Goal: Information Seeking & Learning: Learn about a topic

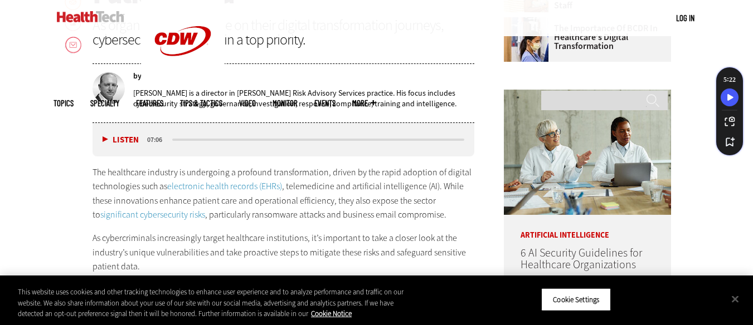
scroll to position [535, 0]
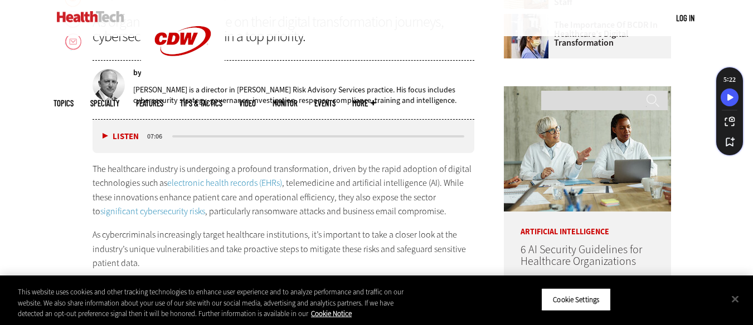
click at [106, 138] on button "Listen" at bounding box center [121, 137] width 36 height 8
click at [470, 262] on p "As cybercriminals increasingly target healthcare institutions, it’s important t…" at bounding box center [283, 249] width 382 height 43
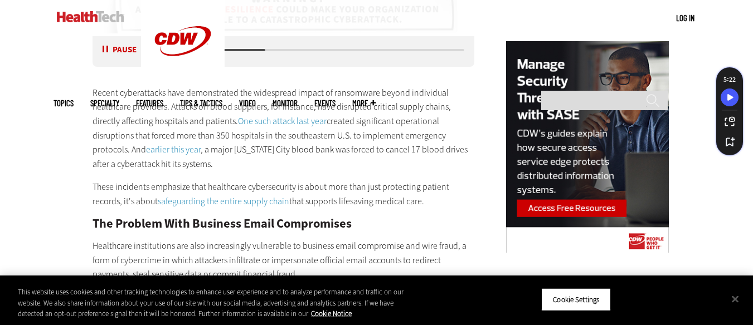
scroll to position [955, 0]
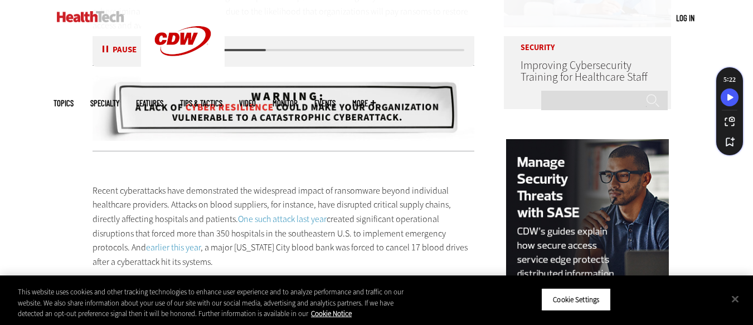
click at [104, 47] on button "Pause" at bounding box center [120, 50] width 35 height 8
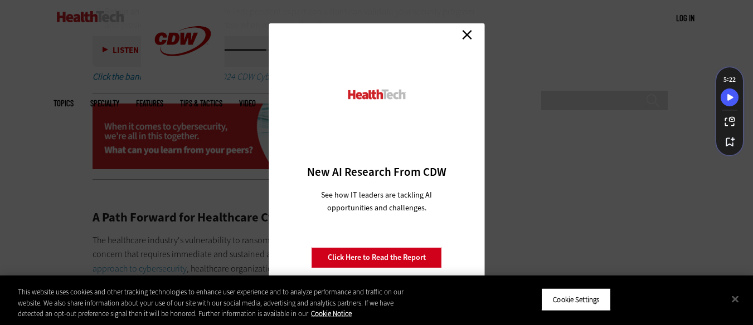
scroll to position [1902, 0]
click at [474, 40] on link "Close" at bounding box center [466, 34] width 17 height 17
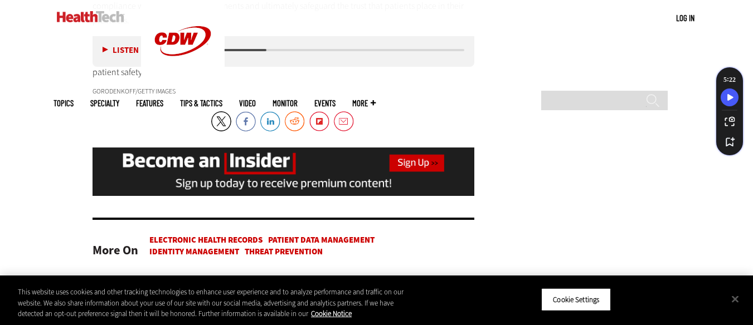
scroll to position [2187, 0]
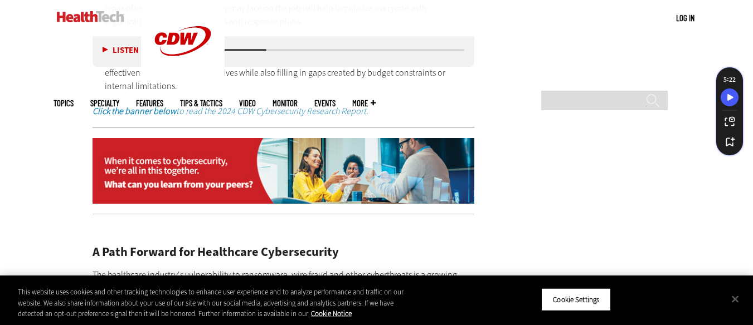
scroll to position [1863, 0]
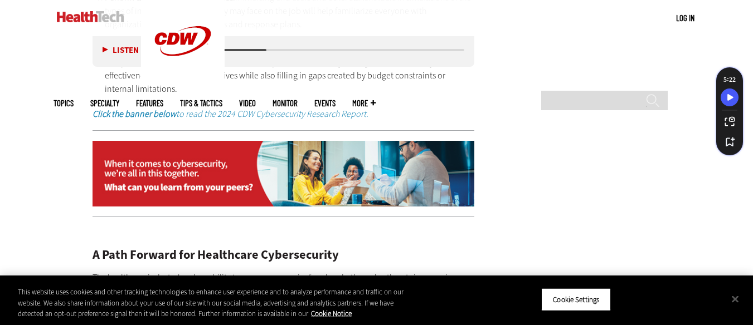
click at [105, 50] on button "Listen" at bounding box center [121, 50] width 36 height 8
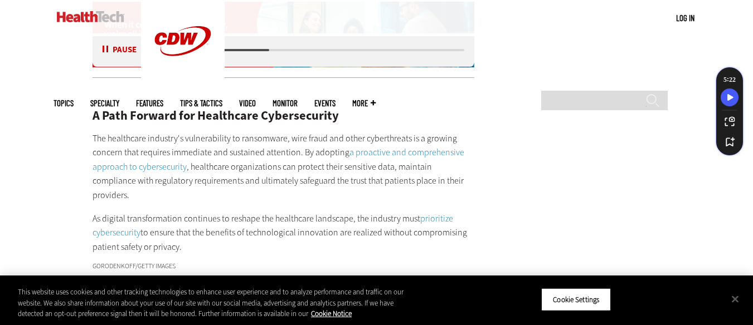
scroll to position [2012, 0]
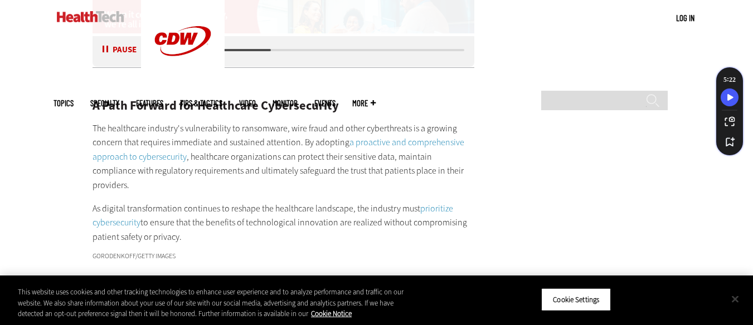
click at [730, 301] on button "Close" at bounding box center [735, 299] width 25 height 25
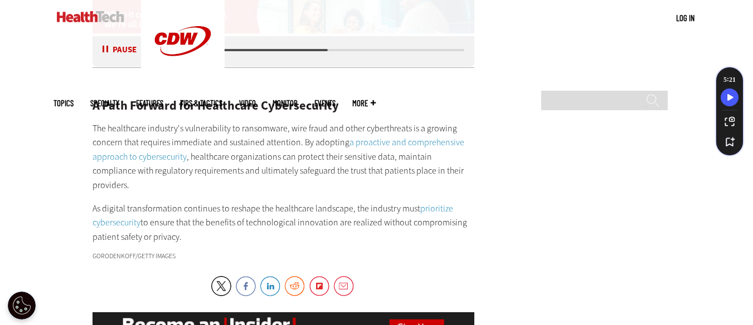
click at [103, 46] on button "Pause" at bounding box center [120, 50] width 35 height 8
click at [105, 50] on button "Listen" at bounding box center [121, 50] width 36 height 8
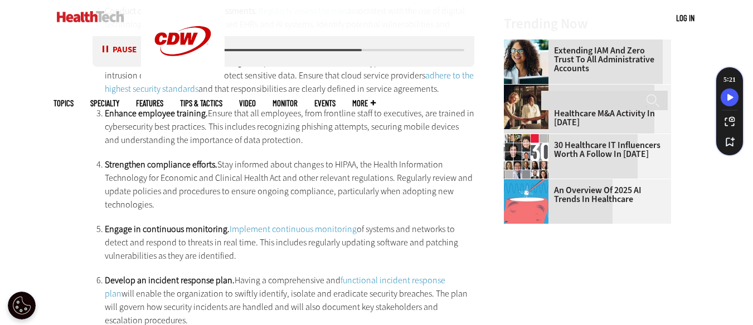
scroll to position [1519, 0]
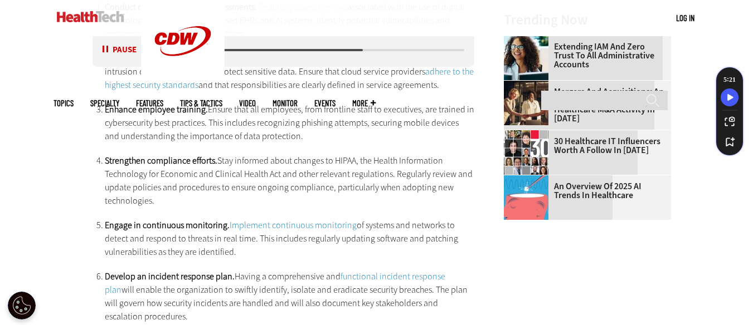
click at [609, 225] on main "Home » Security Close New AI Research From CDW See how IT leaders are tackling …" at bounding box center [376, 15] width 646 height 2346
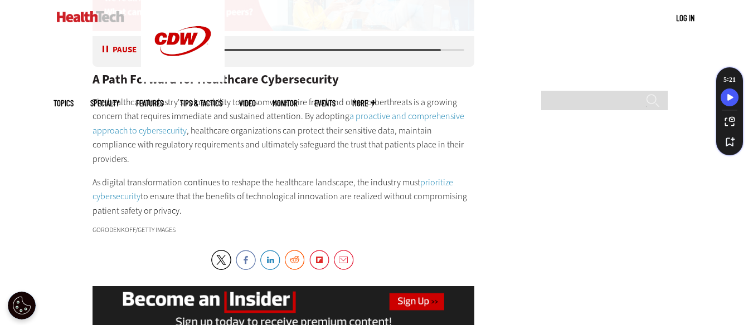
scroll to position [2041, 0]
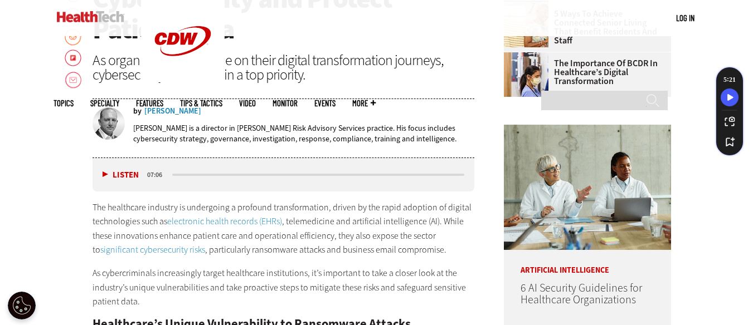
scroll to position [495, 0]
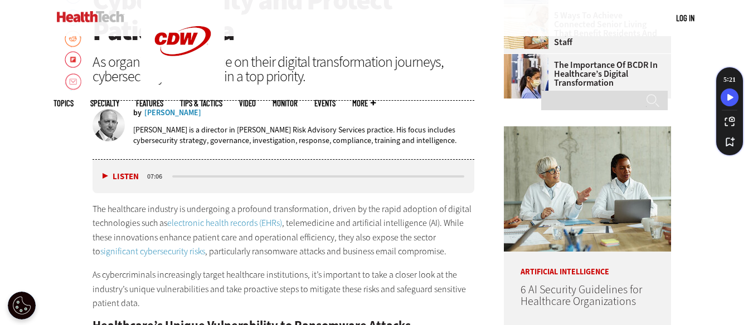
click at [460, 88] on header "[DATE] Twitter Facebook LinkedIn Reddit Flipboard Email Security Navigating Hea…" at bounding box center [283, 34] width 382 height 251
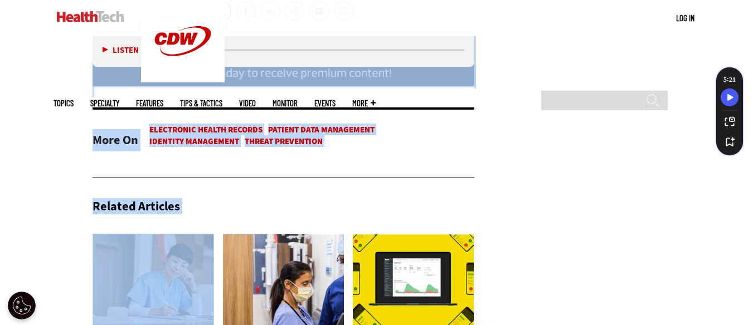
scroll to position [2294, 0]
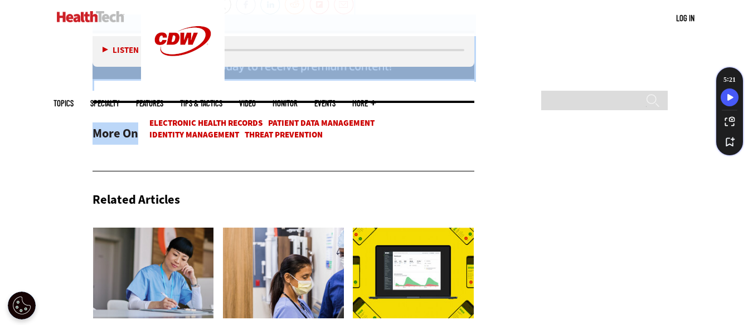
drag, startPoint x: 97, startPoint y: 175, endPoint x: 135, endPoint y: 84, distance: 98.7
copy div "lo ipsumdolor sitametc ad elitseddoe t incididu utlaboreetdolo, magnaa en adm v…"
